Goal: Transaction & Acquisition: Purchase product/service

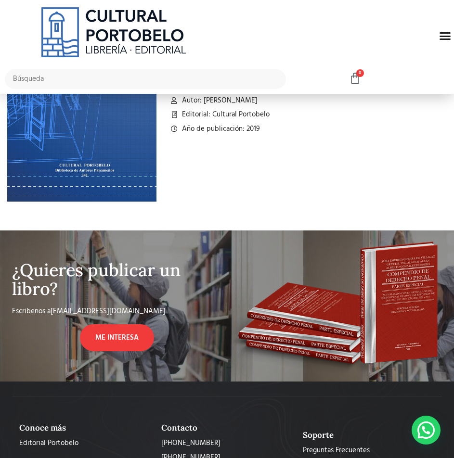
scroll to position [96, 0]
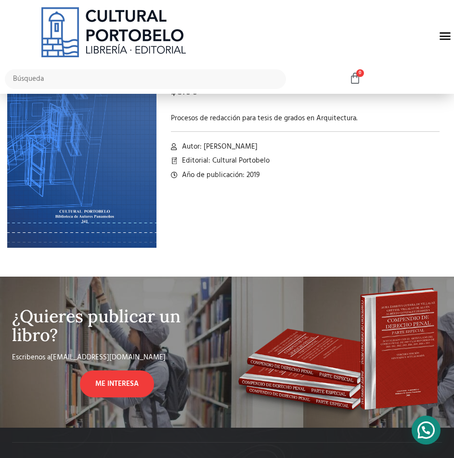
click at [421, 431] on div at bounding box center [426, 430] width 29 height 29
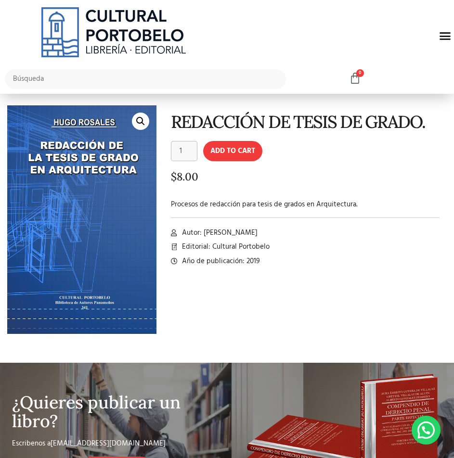
scroll to position [0, 0]
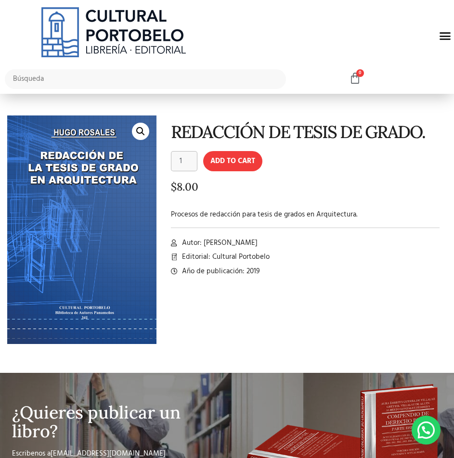
click at [436, 39] on div "Menu" at bounding box center [445, 36] width 18 height 18
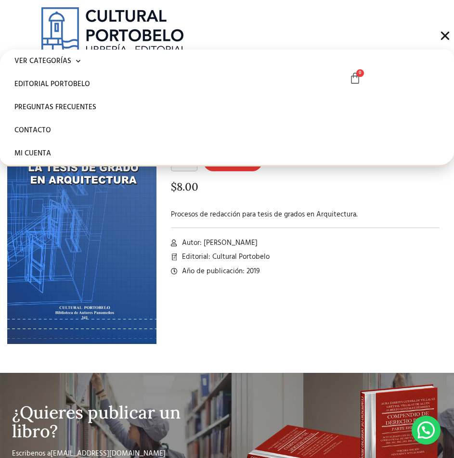
click at [296, 315] on div "REDACCIÓN DE TESIS DE GRADO. REDACCIÓN DE TESIS DE GRADO. quantity 1 Add to car…" at bounding box center [301, 237] width 290 height 243
drag, startPoint x: 447, startPoint y: 34, endPoint x: 418, endPoint y: 49, distance: 32.3
click at [446, 33] on icon "Menu Toggle" at bounding box center [445, 36] width 12 height 12
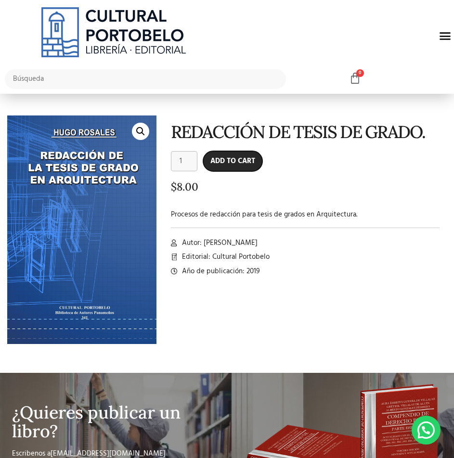
click at [229, 165] on button "Add to cart" at bounding box center [232, 161] width 59 height 20
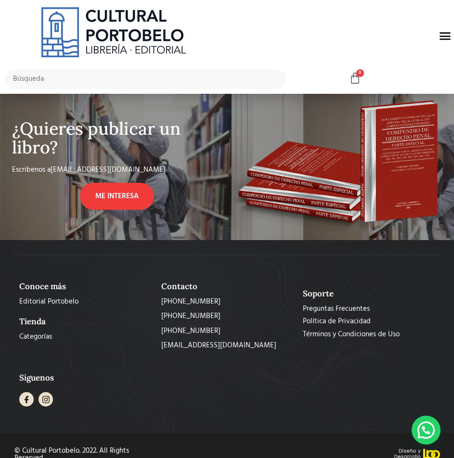
scroll to position [289, 0]
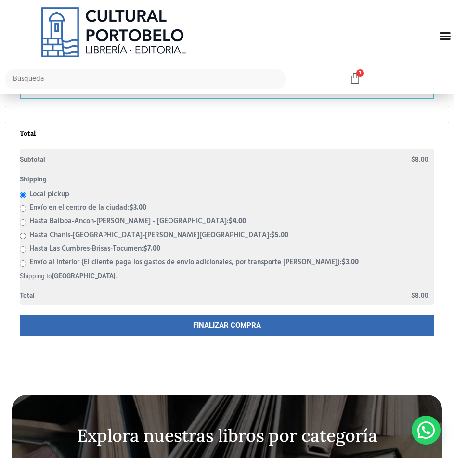
scroll to position [337, 0]
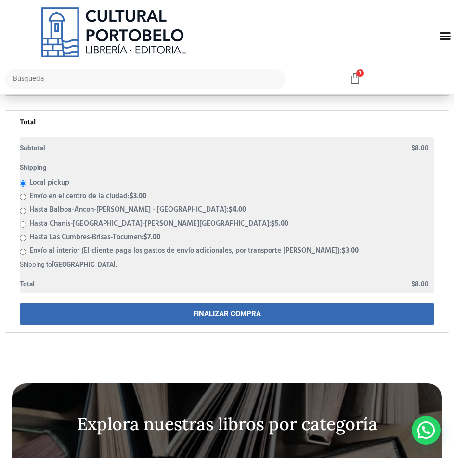
click at [141, 198] on bdi "$ 3.00" at bounding box center [137, 197] width 17 height 12
click at [26, 198] on input "Envío en el centro de la ciudad: $ 3.00" at bounding box center [23, 197] width 6 height 6
radio input "true"
click at [61, 209] on label "Hasta Balboa-Ancon-Condado del Rey - El Bosque: $ 4.00" at bounding box center [137, 211] width 217 height 12
click at [26, 209] on input "Hasta Balboa-Ancon-Condado del Rey - El Bosque: $ 4.00" at bounding box center [23, 211] width 6 height 6
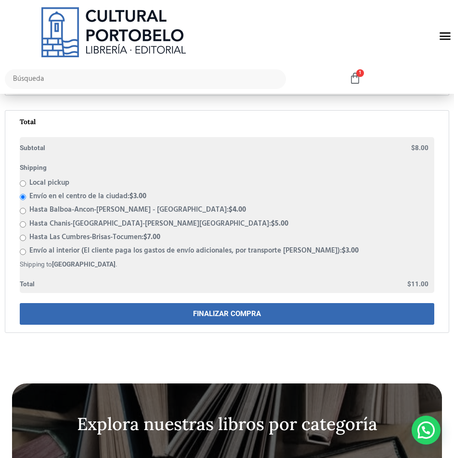
radio input "true"
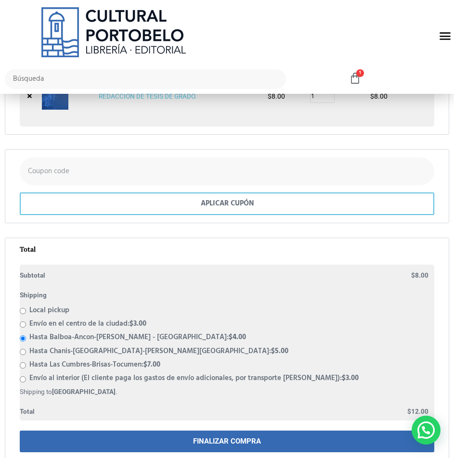
scroll to position [193, 0]
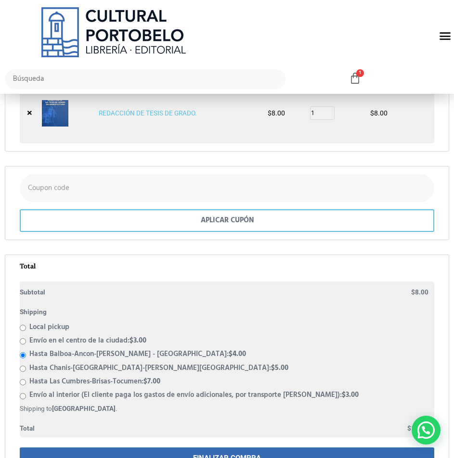
click at [47, 342] on label "Envío en el centro de la ciudad: $ 3.00" at bounding box center [87, 341] width 117 height 12
click at [26, 342] on input "Envío en el centro de la ciudad: $ 3.00" at bounding box center [23, 341] width 6 height 6
radio input "true"
click at [51, 357] on label "Hasta Balboa-Ancon-Condado del Rey - El Bosque: $ 4.00" at bounding box center [137, 355] width 217 height 12
click at [26, 357] on input "Hasta Balboa-Ancon-Condado del Rey - El Bosque: $ 4.00" at bounding box center [23, 355] width 6 height 6
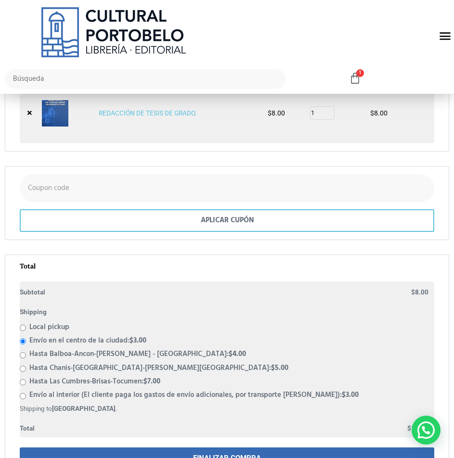
radio input "true"
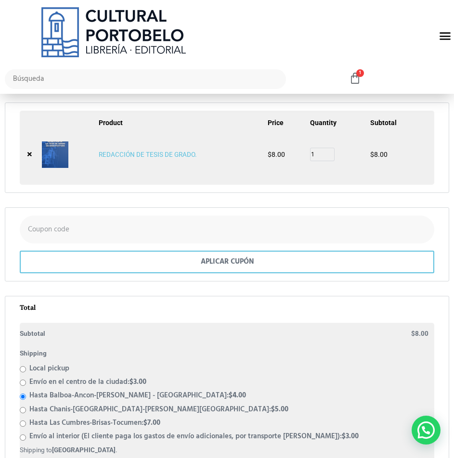
scroll to position [48, 0]
